Goal: Book appointment/travel/reservation

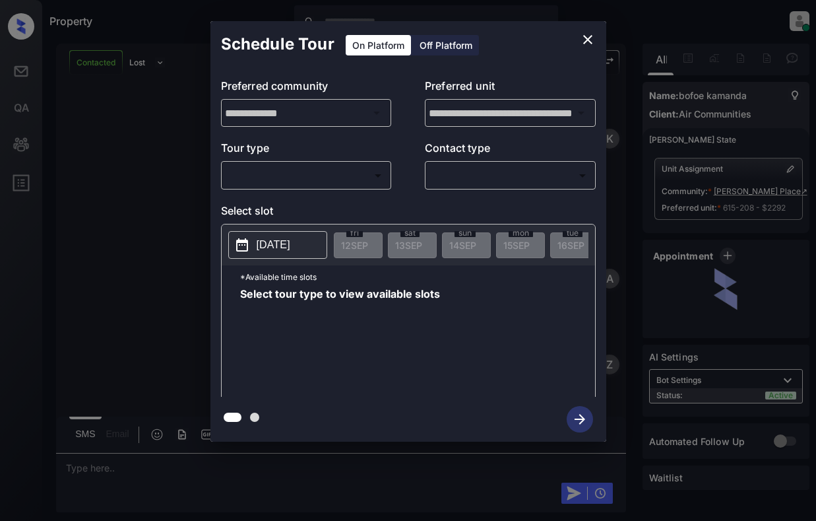
scroll to position [1358, 0]
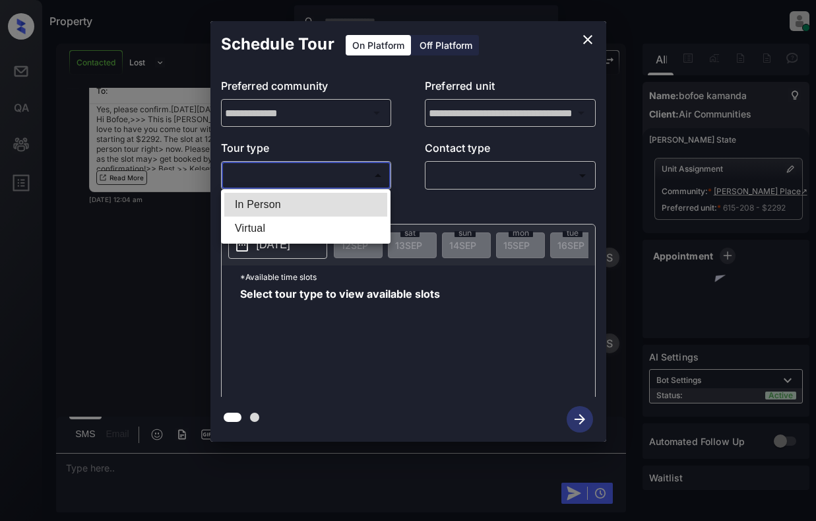
click at [327, 182] on body "Property [PERSON_NAME] Online Set yourself offline Set yourself on break Profil…" at bounding box center [408, 260] width 816 height 521
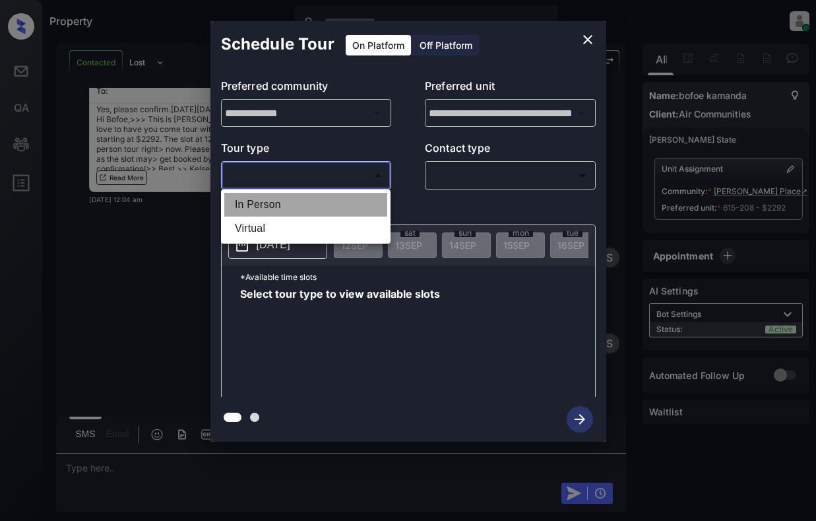
click at [327, 203] on li "In Person" at bounding box center [305, 205] width 163 height 24
type input "********"
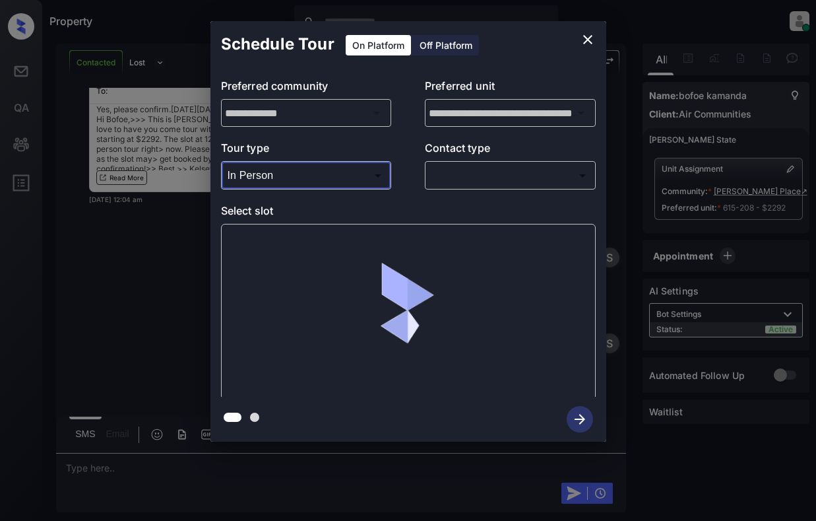
click at [533, 180] on body "Property [PERSON_NAME] Online Set yourself offline Set yourself on break Profil…" at bounding box center [408, 260] width 816 height 521
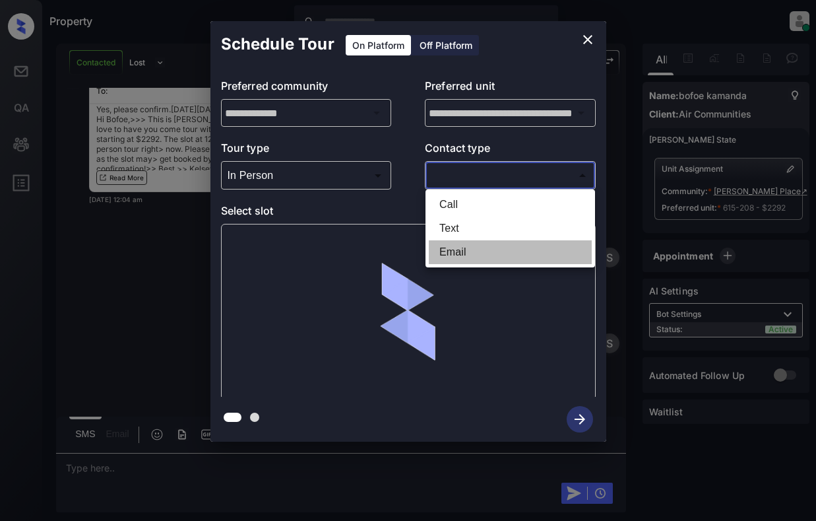
click at [502, 247] on li "Email" at bounding box center [510, 252] width 163 height 24
type input "*****"
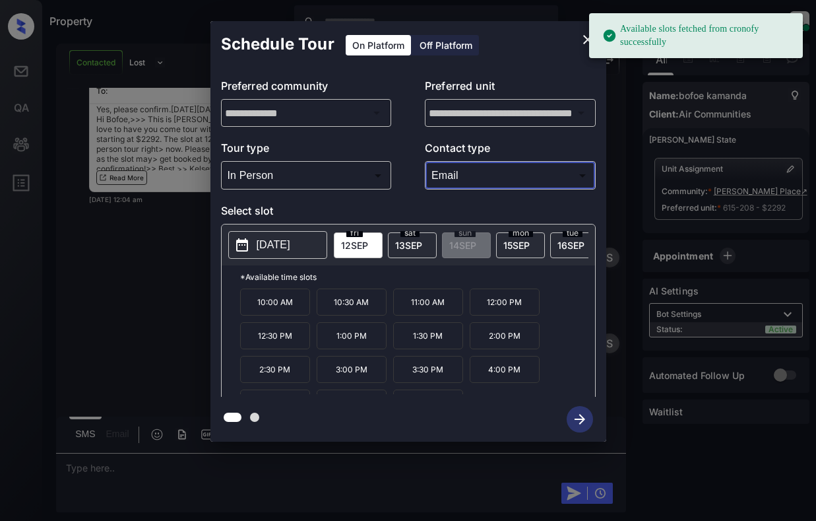
click at [286, 241] on p "[DATE]" at bounding box center [274, 245] width 34 height 16
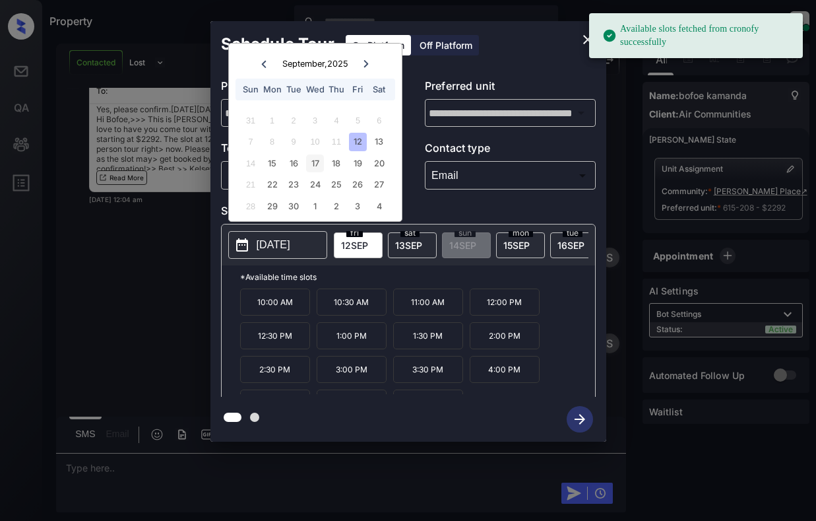
click at [311, 163] on div "17" at bounding box center [315, 163] width 18 height 18
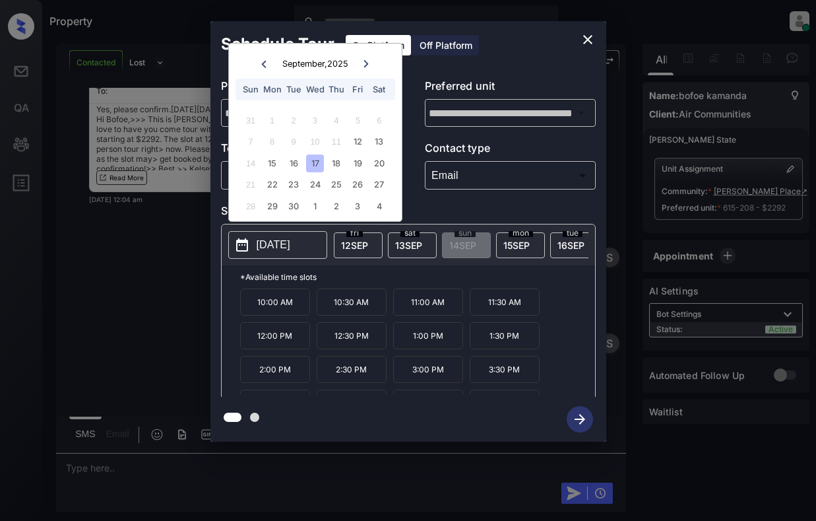
click at [280, 341] on p "12:00 PM" at bounding box center [275, 335] width 70 height 27
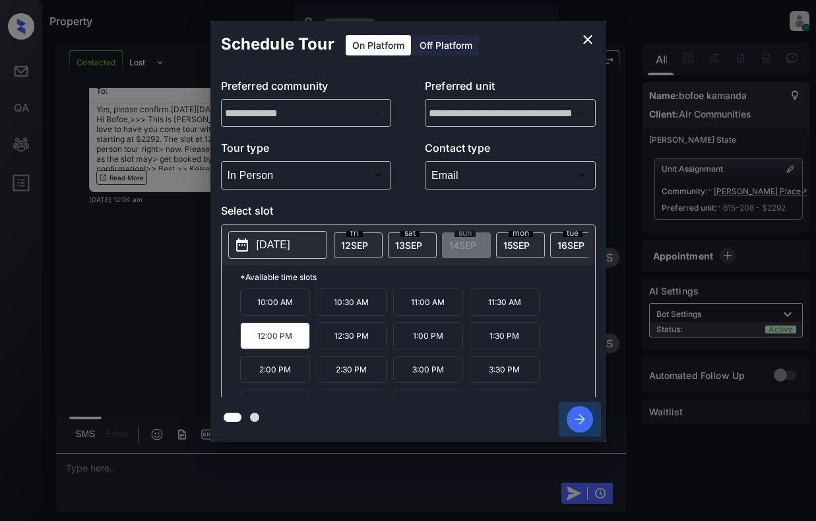
click at [574, 429] on icon "button" at bounding box center [580, 419] width 26 height 26
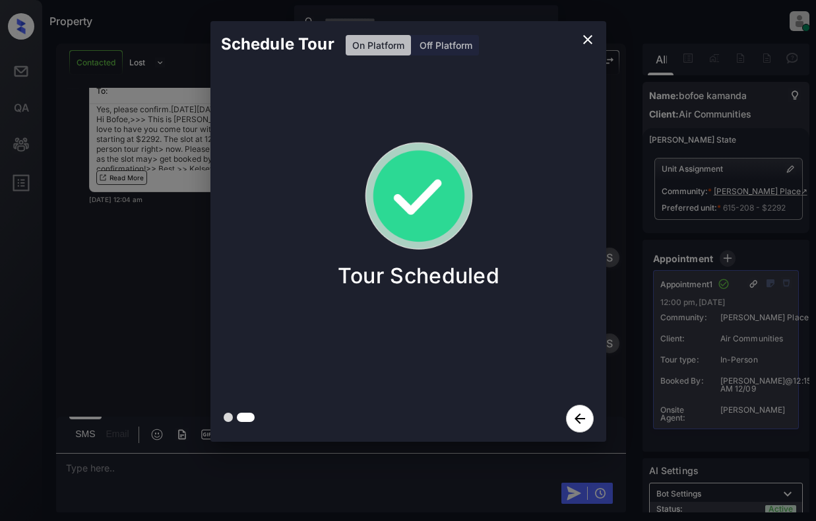
click at [137, 285] on div "Schedule Tour On Platform Off Platform Tour Scheduled" at bounding box center [408, 231] width 816 height 463
